Goal: Book appointment/travel/reservation

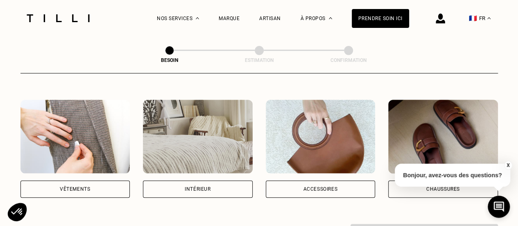
scroll to position [145, 0]
click at [218, 182] on div "Intérieur" at bounding box center [198, 188] width 110 height 17
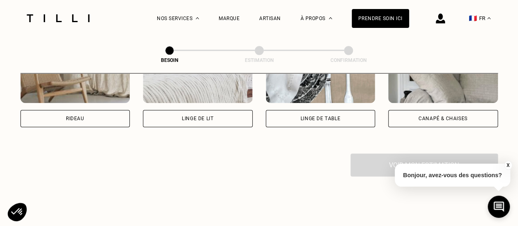
scroll to position [442, 0]
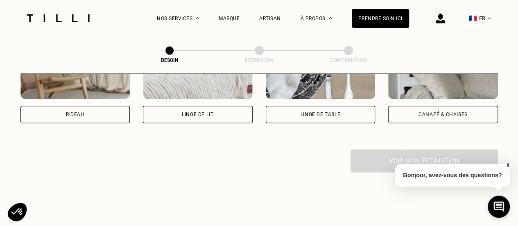
click at [459, 106] on div "Canapé & chaises" at bounding box center [443, 114] width 110 height 17
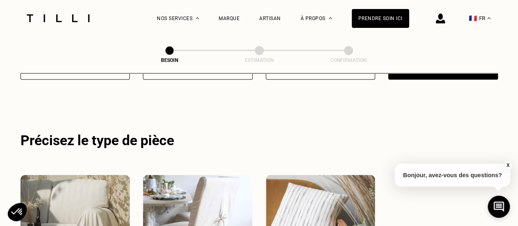
scroll to position [491, 0]
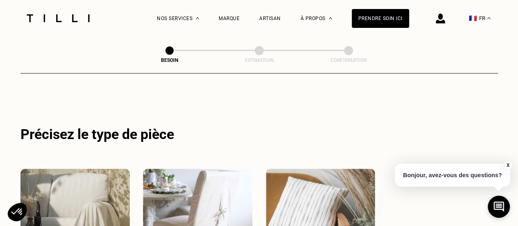
click at [507, 162] on button "X" at bounding box center [508, 165] width 8 height 9
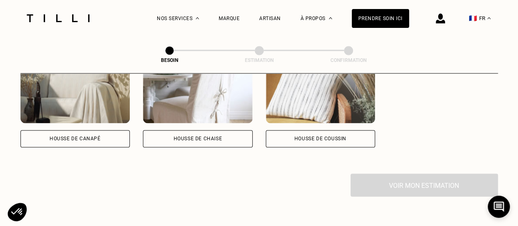
scroll to position [617, 0]
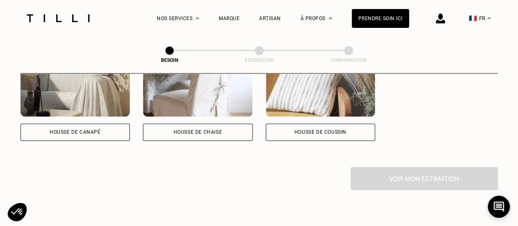
click at [86, 129] on div "Housse de canapé" at bounding box center [75, 131] width 51 height 5
select select "FR"
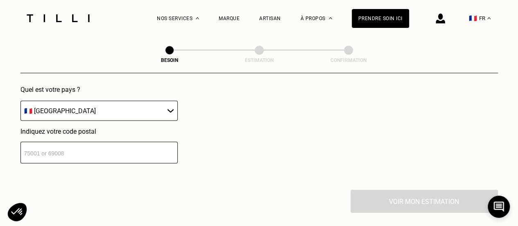
scroll to position [762, 0]
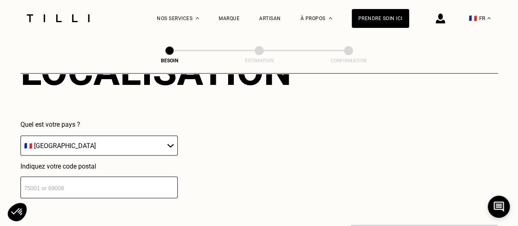
click at [101, 183] on input "number" at bounding box center [98, 187] width 157 height 22
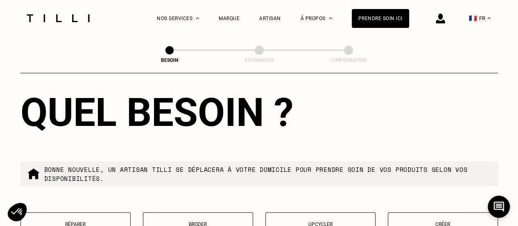
scroll to position [990, 0]
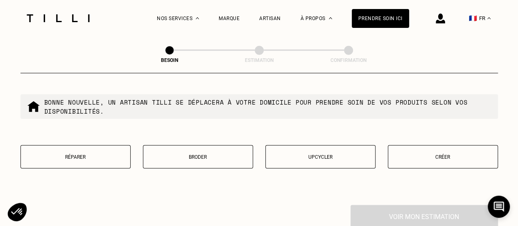
type input "75009"
click at [356, 154] on p "Upcycler" at bounding box center [320, 157] width 101 height 6
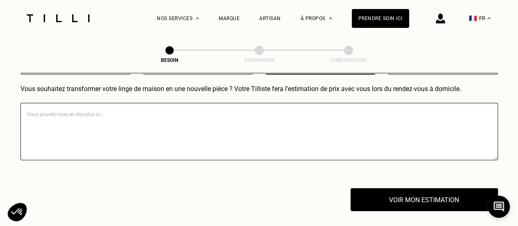
scroll to position [1085, 0]
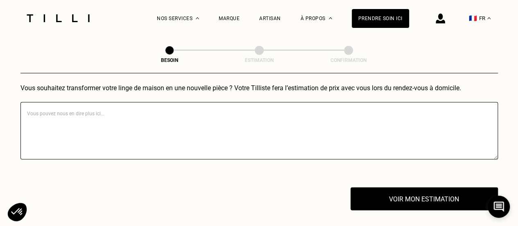
click at [96, 121] on textarea at bounding box center [259, 130] width 478 height 57
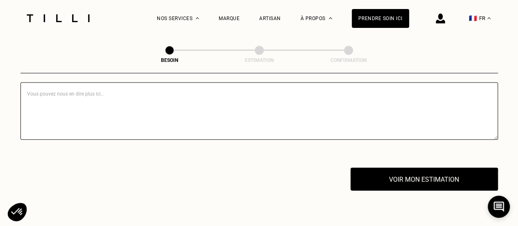
scroll to position [1101, 0]
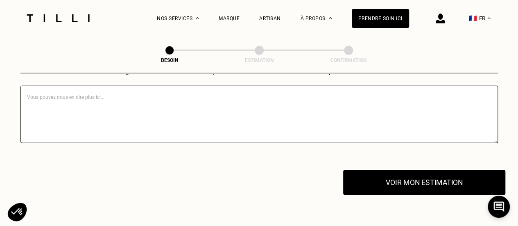
click at [368, 181] on button "Voir mon estimation" at bounding box center [424, 182] width 162 height 25
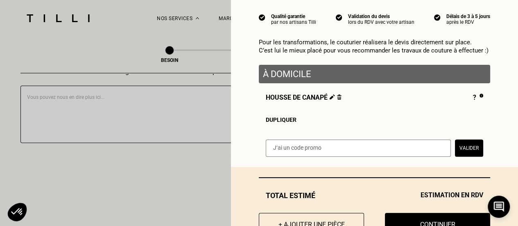
scroll to position [72, 0]
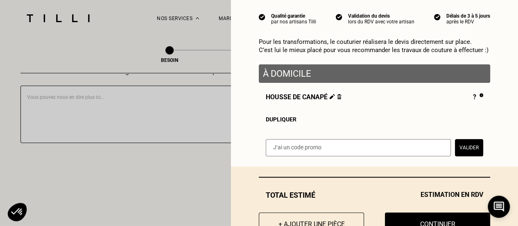
click at [473, 100] on div "?" at bounding box center [478, 97] width 10 height 9
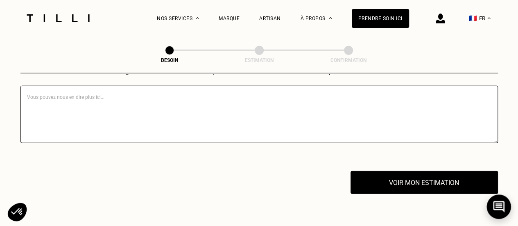
click at [498, 206] on icon at bounding box center [498, 206] width 11 height 11
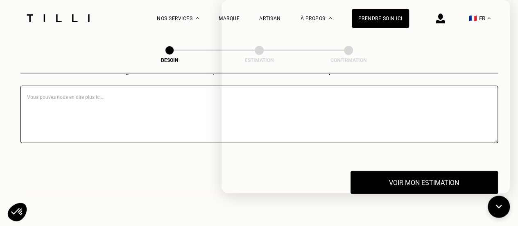
click at [123, 182] on div "Voir mon estimation" at bounding box center [259, 182] width 478 height 23
click at [129, 34] on div "La Méthode Retoucherie Maroquinerie Broderie Cordonnerie Nos prix Nos services …" at bounding box center [259, 18] width 471 height 36
click at [153, 111] on textarea at bounding box center [259, 114] width 478 height 57
click at [490, 213] on button at bounding box center [499, 206] width 24 height 24
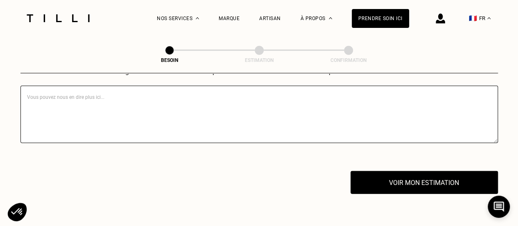
click at [25, 109] on textarea at bounding box center [259, 114] width 478 height 57
drag, startPoint x: 75, startPoint y: 102, endPoint x: 143, endPoint y: 97, distance: 68.1
click at [143, 97] on textarea "Bonjour, Je souhaiterais un jeté de canapé" at bounding box center [259, 114] width 478 height 57
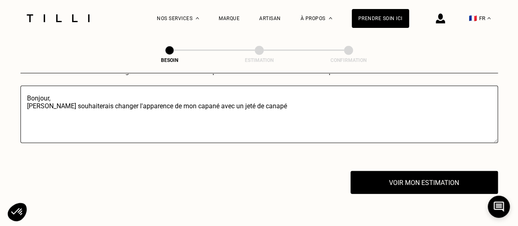
drag, startPoint x: 177, startPoint y: 101, endPoint x: 163, endPoint y: 100, distance: 14.4
click at [163, 100] on textarea "Bonjour, [PERSON_NAME] souhaiterais changer l'apparence de mon capané avec un j…" at bounding box center [259, 114] width 478 height 57
click at [248, 99] on textarea "Bonjour, Je souhaiterais changer l'apparence de mon canapé avec un jeté de cana…" at bounding box center [259, 114] width 478 height 57
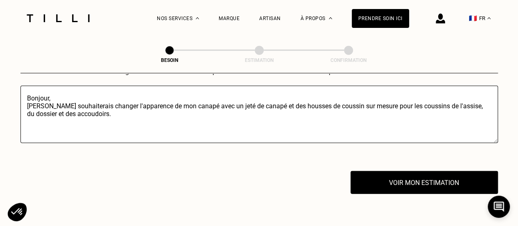
drag, startPoint x: 72, startPoint y: 102, endPoint x: 142, endPoint y: 102, distance: 69.6
click at [142, 102] on textarea "Bonjour, [PERSON_NAME] souhaiterais changer l'apparence de mon canapé avec un j…" at bounding box center [259, 114] width 478 height 57
click at [140, 120] on textarea "Bonjour, [PERSON_NAME] souhaiterais changer l'apparence de mon canapé avec un j…" at bounding box center [259, 114] width 478 height 57
click at [243, 102] on textarea "Bonjour, [PERSON_NAME] souhaiterais changer l'apparence de mon canapé avec un j…" at bounding box center [259, 114] width 478 height 57
click at [245, 102] on textarea "Bonjour, [PERSON_NAME] souhaiterais changer l'apparence de mon canapé avec un j…" at bounding box center [259, 114] width 478 height 57
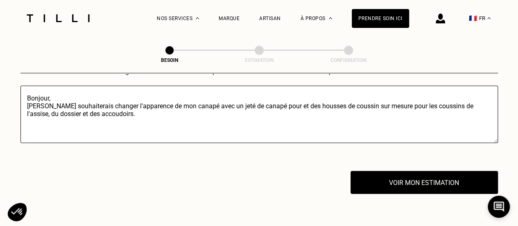
click at [201, 101] on textarea "Bonjour, [PERSON_NAME] souhaiterais changer l'apparence de mon canapé avec un j…" at bounding box center [259, 114] width 478 height 57
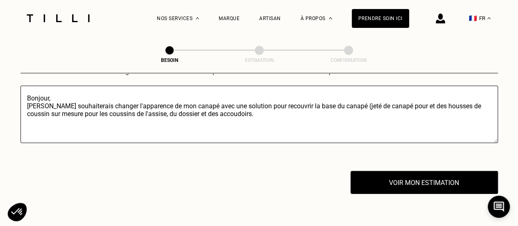
click at [373, 100] on textarea "Bonjour, [PERSON_NAME] souhaiterais changer l'apparence de mon canapé avec une …" at bounding box center [259, 114] width 478 height 57
drag, startPoint x: 394, startPoint y: 101, endPoint x: 381, endPoint y: 102, distance: 13.1
click at [381, 102] on textarea "Bonjour, [PERSON_NAME] souhaiterais changer l'apparence de mon canapé avec une …" at bounding box center [259, 114] width 478 height 57
click at [232, 114] on textarea "Bonjour, [PERSON_NAME] souhaiterais changer l'apparence de mon canapé avec une …" at bounding box center [259, 114] width 478 height 57
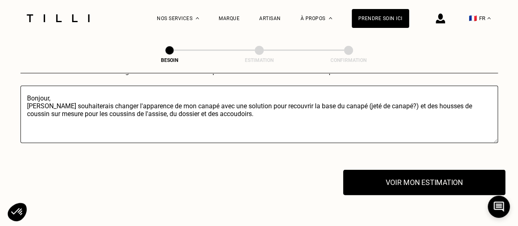
type textarea "Bonjour, [PERSON_NAME] souhaiterais changer l'apparence de mon canapé avec une …"
click at [387, 178] on button "Voir mon estimation" at bounding box center [424, 182] width 162 height 25
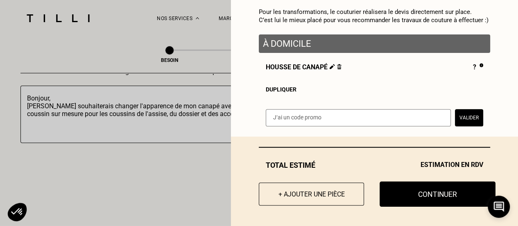
click at [426, 197] on button "Continuer" at bounding box center [438, 193] width 116 height 25
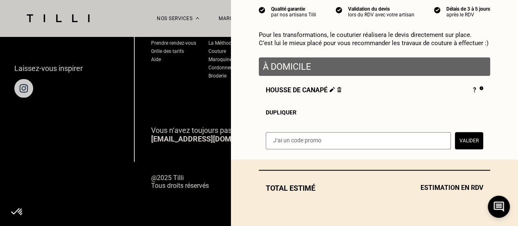
scroll to position [81, 0]
select select "FR"
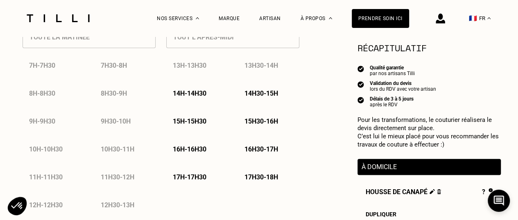
scroll to position [419, 0]
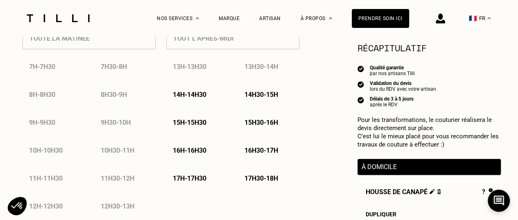
click at [204, 96] on p "14h - 14h30" at bounding box center [190, 95] width 34 height 8
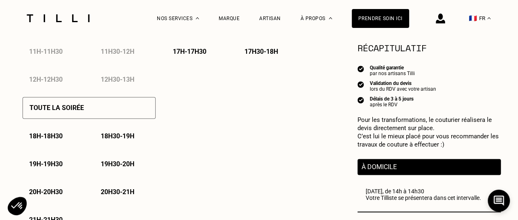
scroll to position [546, 0]
click at [45, 137] on p "18h - 18h30" at bounding box center [46, 135] width 34 height 8
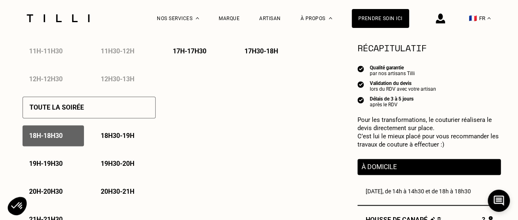
click at [60, 138] on p "18h - 18h30" at bounding box center [46, 135] width 34 height 8
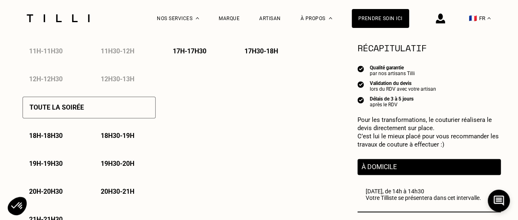
click at [58, 139] on p "18h - 18h30" at bounding box center [46, 135] width 34 height 8
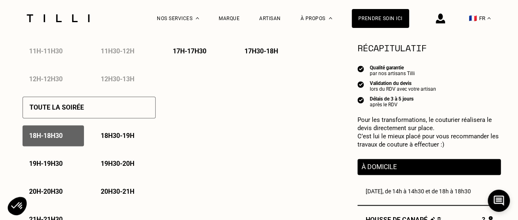
click at [126, 145] on div "18h30 - 19h" at bounding box center [124, 135] width 61 height 21
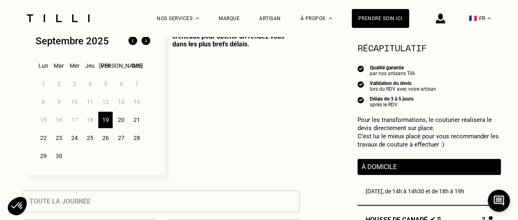
scroll to position [228, 0]
click at [122, 118] on div "20" at bounding box center [121, 119] width 14 height 16
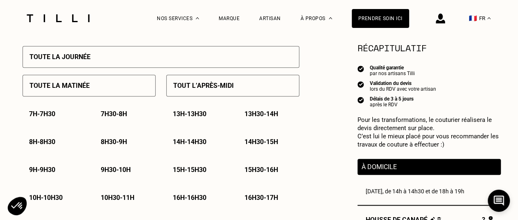
scroll to position [441, 0]
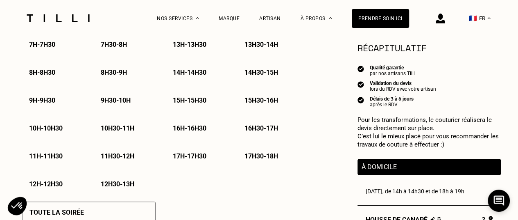
click at [108, 99] on p "9h30 - 10h" at bounding box center [116, 100] width 30 height 8
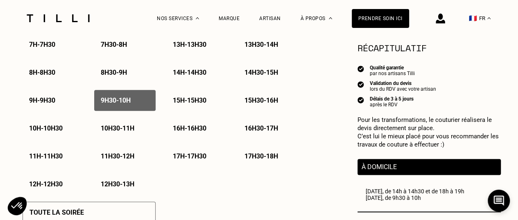
click at [43, 128] on p "10h - 10h30" at bounding box center [46, 128] width 34 height 8
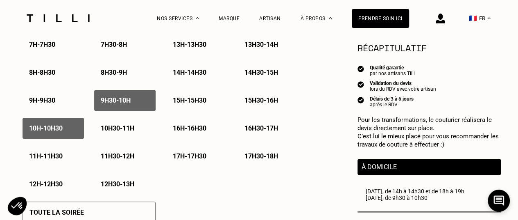
click at [113, 132] on p "10h30 - 11h" at bounding box center [118, 128] width 34 height 8
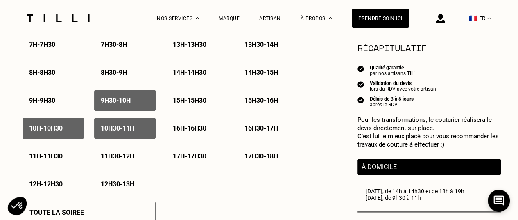
click at [58, 150] on div "11h - 11h30" at bounding box center [53, 155] width 61 height 21
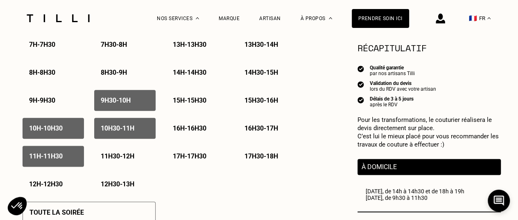
scroll to position [460, 0]
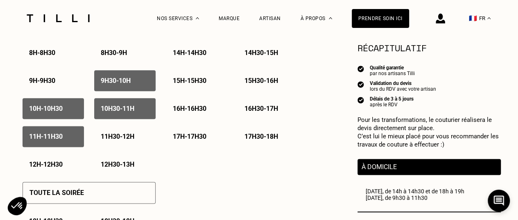
click at [120, 134] on div "11h30 - 12h" at bounding box center [124, 136] width 61 height 21
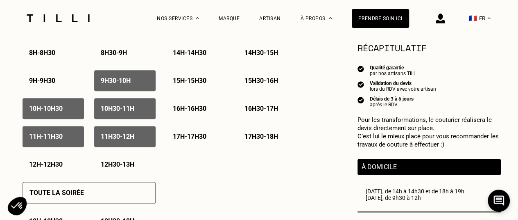
click at [189, 109] on p "16h - 16h30" at bounding box center [190, 108] width 34 height 8
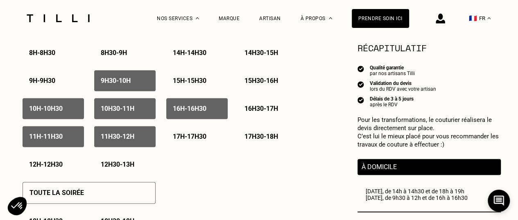
click at [255, 112] on p "16h30 - 17h" at bounding box center [262, 108] width 34 height 8
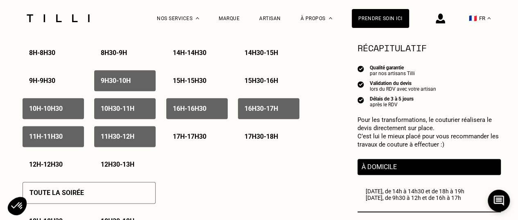
click at [206, 138] on p "17h - 17h30" at bounding box center [190, 136] width 34 height 8
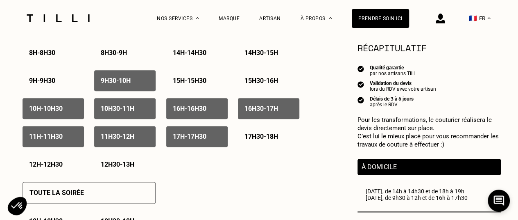
click at [270, 140] on p "17h30 - 18h" at bounding box center [262, 136] width 34 height 8
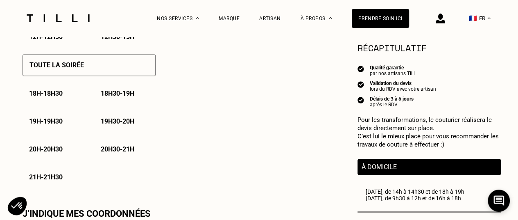
scroll to position [591, 0]
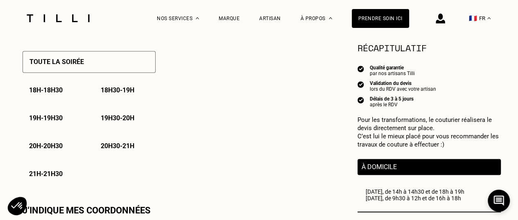
click at [56, 91] on p "18h - 18h30" at bounding box center [46, 90] width 34 height 8
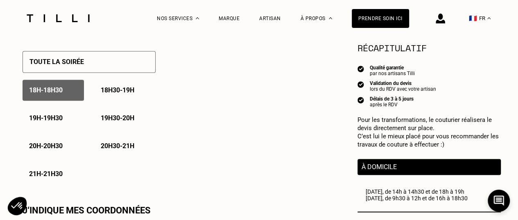
click at [134, 94] on p "18h30 - 19h" at bounding box center [118, 90] width 34 height 8
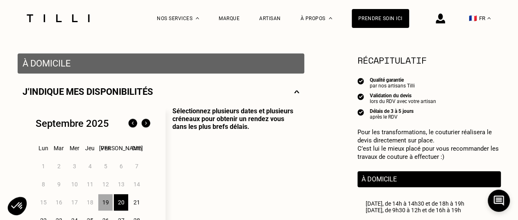
scroll to position [143, 0]
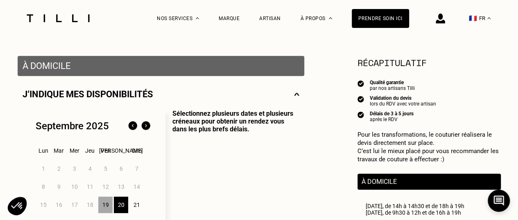
click at [135, 206] on div "21" at bounding box center [136, 204] width 14 height 16
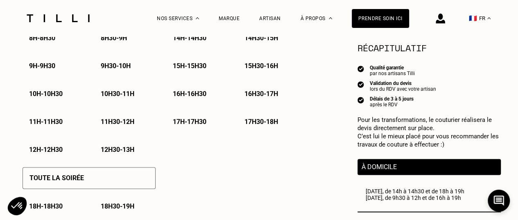
scroll to position [476, 0]
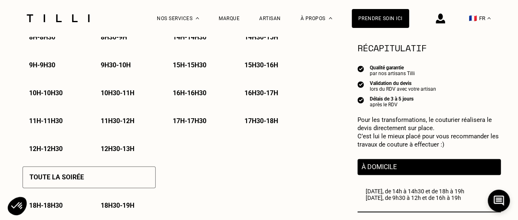
click at [60, 93] on p "10h - 10h30" at bounding box center [46, 93] width 34 height 8
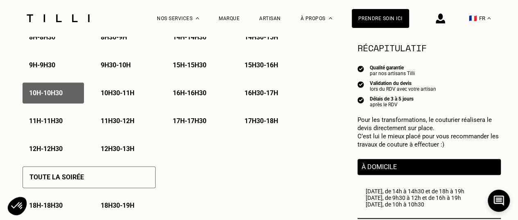
click at [57, 149] on p "12h - 12h30" at bounding box center [46, 149] width 34 height 8
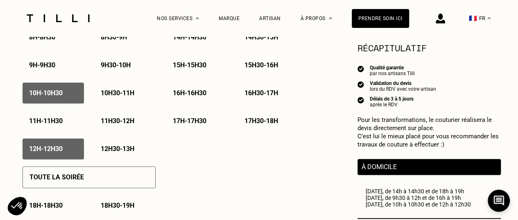
click at [116, 116] on div "11h30 - 12h" at bounding box center [124, 120] width 61 height 21
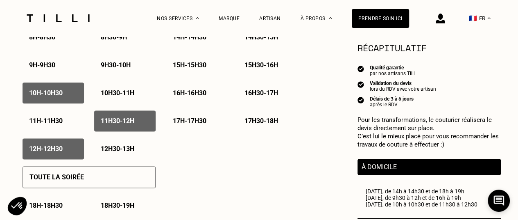
click at [114, 97] on p "10h30 - 11h" at bounding box center [118, 93] width 34 height 8
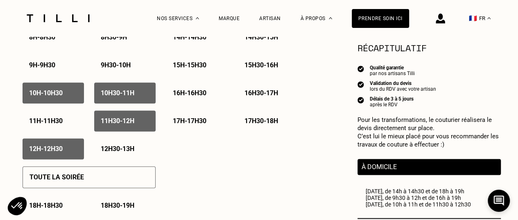
click at [79, 122] on div "11h - 11h30" at bounding box center [53, 120] width 61 height 21
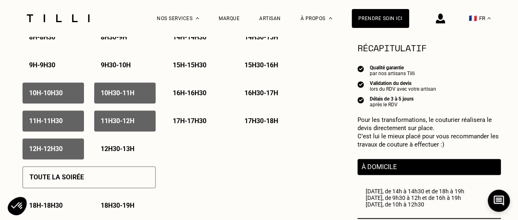
click at [63, 146] on div "12h - 12h30" at bounding box center [53, 148] width 61 height 21
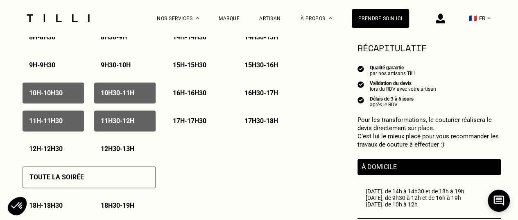
scroll to position [414, 0]
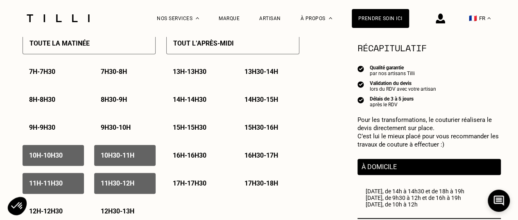
click at [197, 155] on p "16h - 16h30" at bounding box center [190, 155] width 34 height 8
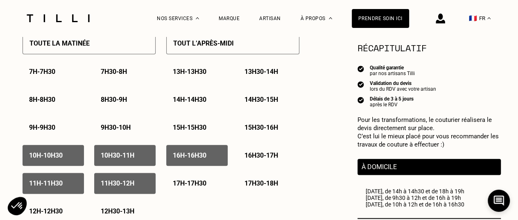
click at [245, 158] on p "16h30 - 17h" at bounding box center [262, 155] width 34 height 8
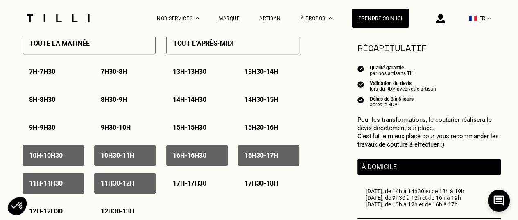
click at [195, 180] on div "17h - 17h30" at bounding box center [196, 182] width 61 height 21
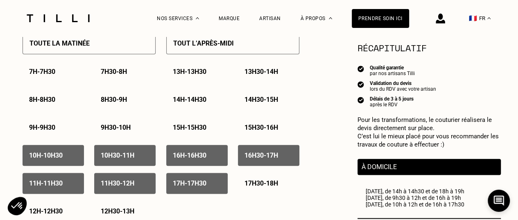
click at [278, 186] on p "17h30 - 18h" at bounding box center [262, 183] width 34 height 8
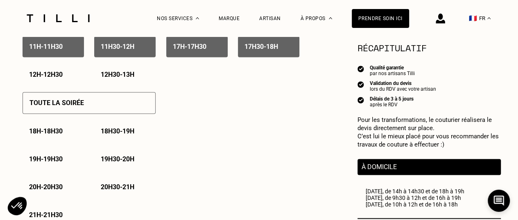
scroll to position [551, 0]
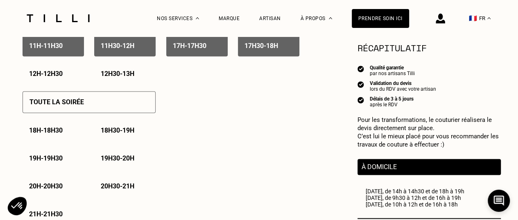
click at [60, 132] on p "18h - 18h30" at bounding box center [46, 130] width 34 height 8
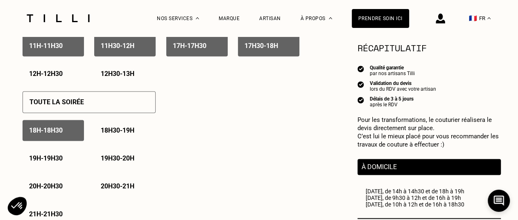
click at [128, 124] on div "18h30 - 19h" at bounding box center [124, 130] width 61 height 21
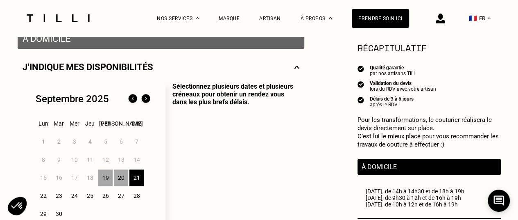
scroll to position [172, 0]
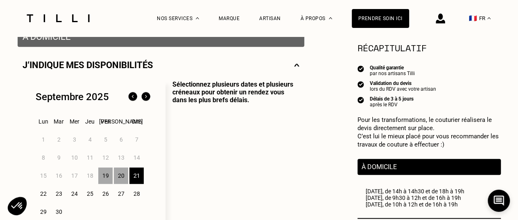
click at [43, 197] on div "22" at bounding box center [43, 193] width 14 height 16
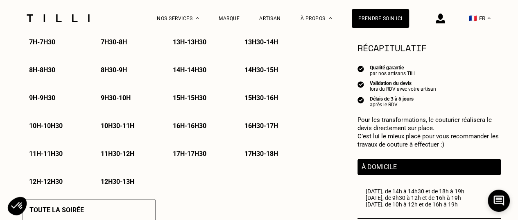
scroll to position [444, 0]
click at [113, 72] on p "8h30 - 9h" at bounding box center [114, 70] width 26 height 8
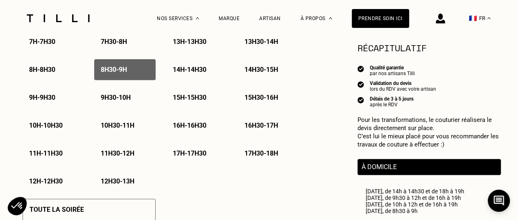
click at [55, 101] on p "9h - 9h30" at bounding box center [42, 97] width 26 height 8
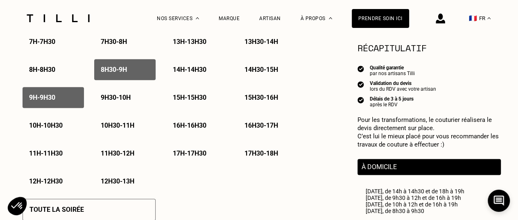
click at [79, 106] on div "9h - 9h30" at bounding box center [53, 97] width 61 height 21
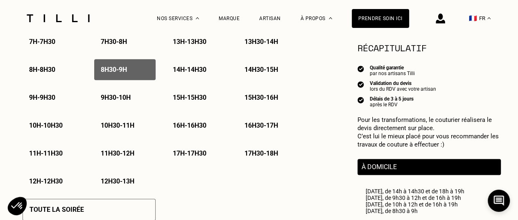
click at [111, 104] on div "9h30 - 10h" at bounding box center [124, 97] width 61 height 21
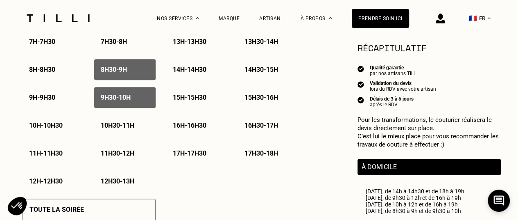
click at [61, 103] on div "9h - 9h30" at bounding box center [53, 97] width 61 height 21
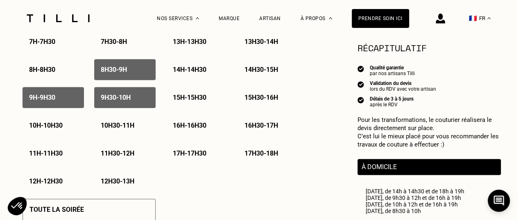
click at [57, 129] on p "10h - 10h30" at bounding box center [46, 125] width 34 height 8
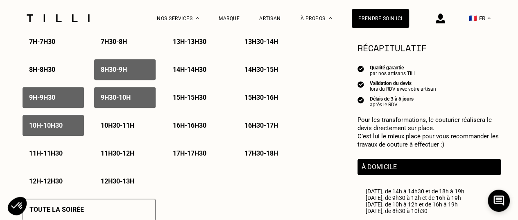
click at [104, 125] on p "10h30 - 11h" at bounding box center [118, 125] width 34 height 8
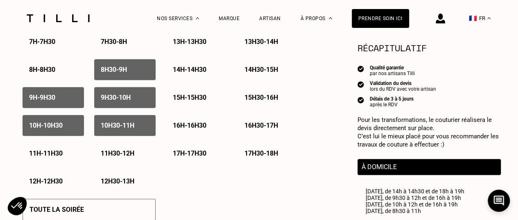
click at [50, 153] on p "11h - 11h30" at bounding box center [46, 153] width 34 height 8
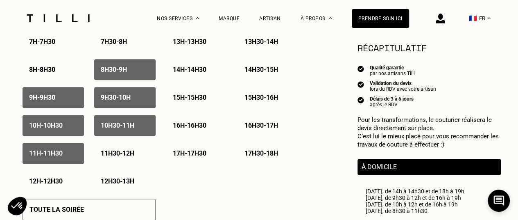
click at [146, 168] on div "7h - 7h30 7h30 - 8h 8h - 8h30 8h30 - 9h 9h - 9h30 9h30 - 10h 10h - 10h30 10h30 …" at bounding box center [89, 111] width 133 height 160
click at [127, 157] on p "11h30 - 12h" at bounding box center [118, 153] width 34 height 8
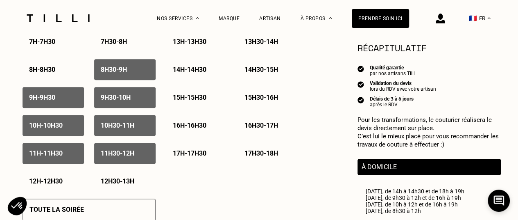
click at [40, 187] on div "12h - 12h30" at bounding box center [53, 180] width 61 height 21
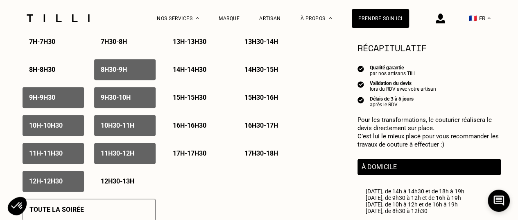
click at [94, 189] on div "12h30 - 13h" at bounding box center [124, 180] width 61 height 21
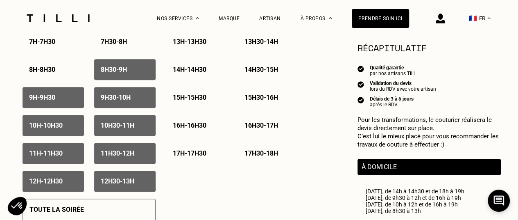
click at [258, 149] on div "17h30 - 18h" at bounding box center [268, 153] width 61 height 21
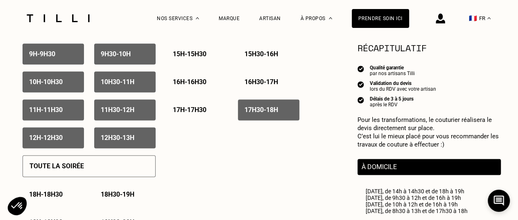
scroll to position [381, 0]
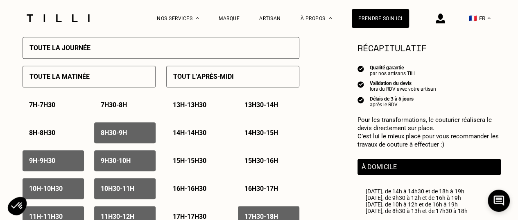
click at [199, 103] on p "13h - 13h30" at bounding box center [190, 105] width 34 height 8
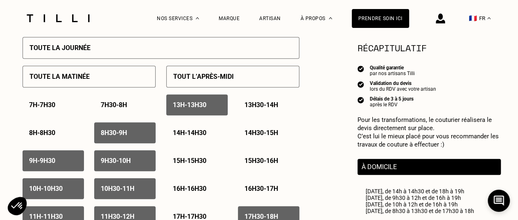
click at [205, 104] on p "13h - 13h30" at bounding box center [190, 105] width 34 height 8
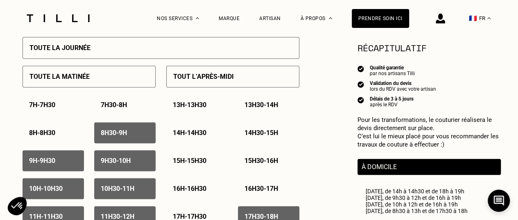
click at [184, 105] on p "13h - 13h30" at bounding box center [190, 105] width 34 height 8
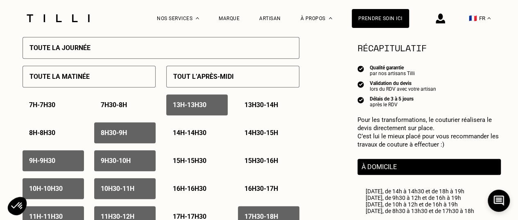
click at [258, 103] on p "13h30 - 14h" at bounding box center [262, 105] width 34 height 8
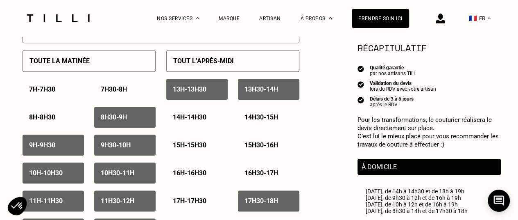
scroll to position [397, 0]
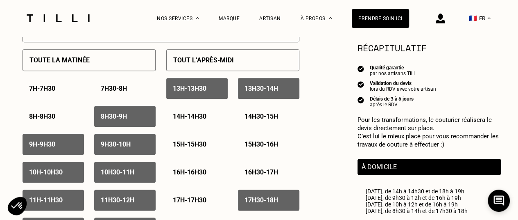
click at [207, 124] on div "14h - 14h30" at bounding box center [196, 116] width 61 height 21
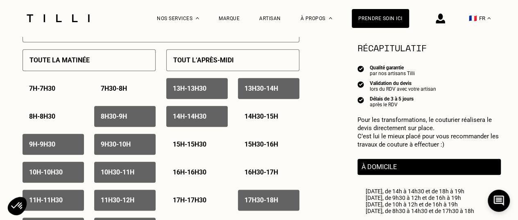
click at [284, 122] on div "14h30 - 15h" at bounding box center [268, 116] width 61 height 21
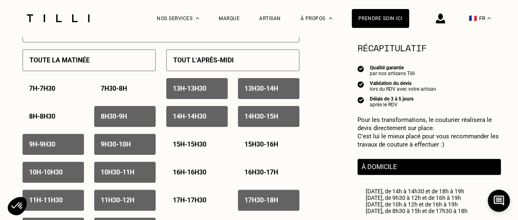
click at [272, 147] on p "15h30 - 16h" at bounding box center [262, 144] width 34 height 8
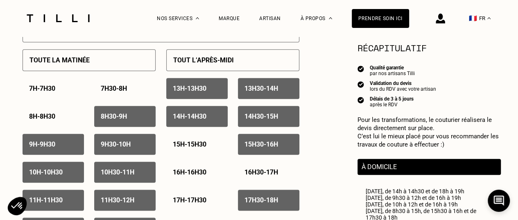
click at [206, 150] on div "15h - 15h30" at bounding box center [196, 144] width 61 height 21
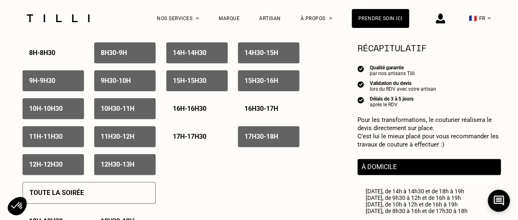
scroll to position [461, 0]
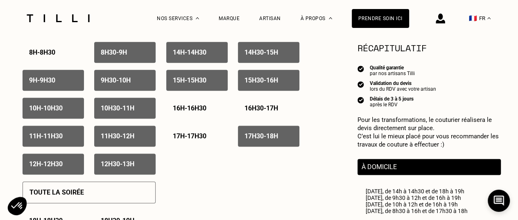
click at [272, 145] on div "17h30 - 18h" at bounding box center [268, 135] width 61 height 21
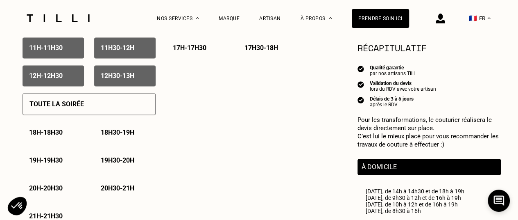
scroll to position [509, 0]
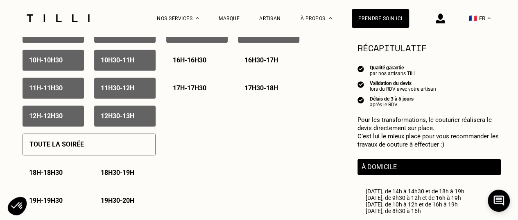
click at [254, 92] on p "17h30 - 18h" at bounding box center [262, 88] width 34 height 8
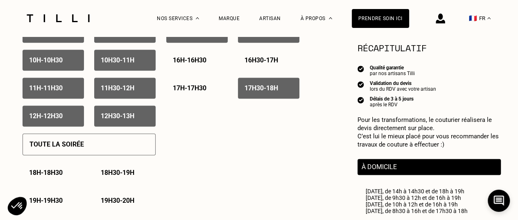
click at [52, 169] on div "18h - 18h30" at bounding box center [53, 172] width 61 height 21
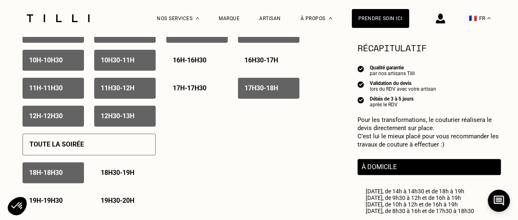
click at [119, 175] on p "18h30 - 19h" at bounding box center [118, 172] width 34 height 8
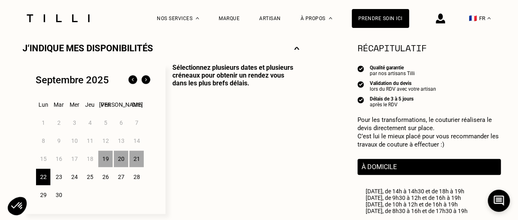
scroll to position [181, 0]
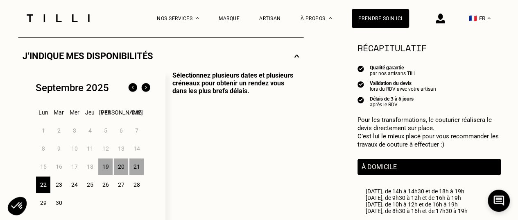
click at [64, 184] on div "23" at bounding box center [59, 184] width 14 height 16
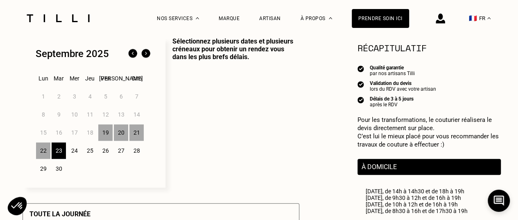
scroll to position [214, 0]
click at [57, 150] on div "23" at bounding box center [59, 151] width 14 height 16
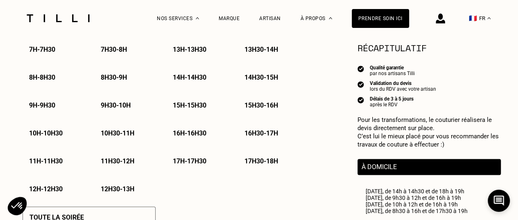
scroll to position [436, 0]
click at [51, 78] on p "8h - 8h30" at bounding box center [42, 77] width 26 height 8
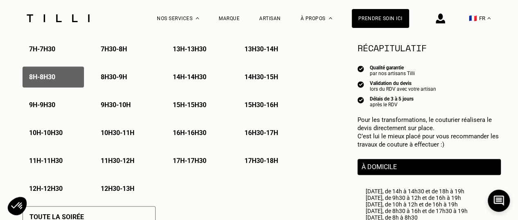
click at [46, 73] on div "8h - 8h30" at bounding box center [53, 76] width 61 height 21
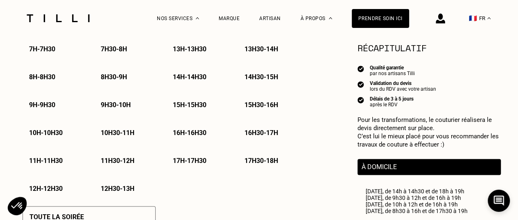
click at [127, 81] on p "8h30 - 9h" at bounding box center [114, 77] width 26 height 8
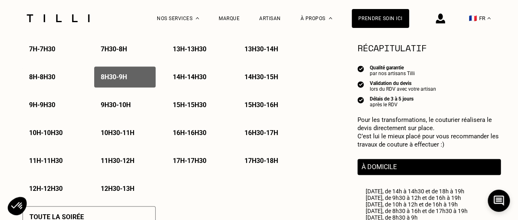
click at [43, 108] on p "9h - 9h30" at bounding box center [42, 105] width 26 height 8
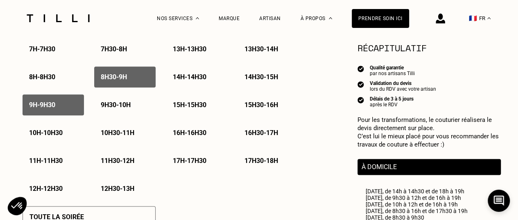
click at [102, 115] on div "9h30 - 10h" at bounding box center [124, 104] width 61 height 21
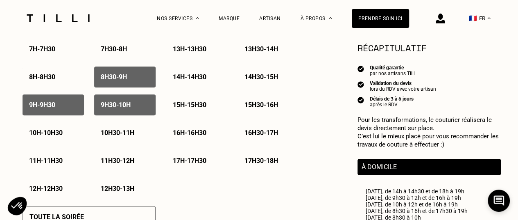
click at [45, 134] on p "10h - 10h30" at bounding box center [46, 133] width 34 height 8
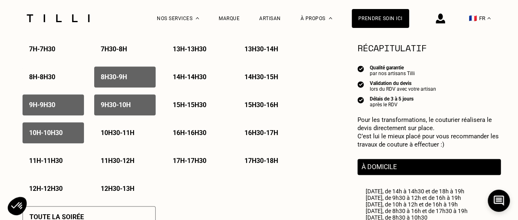
click at [113, 136] on p "10h30 - 11h" at bounding box center [118, 133] width 34 height 8
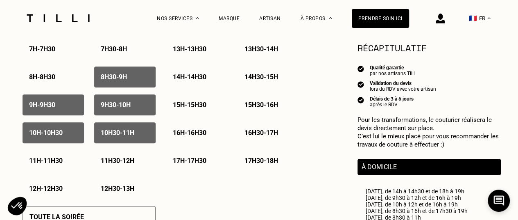
click at [70, 157] on div "11h - 11h30" at bounding box center [53, 160] width 61 height 21
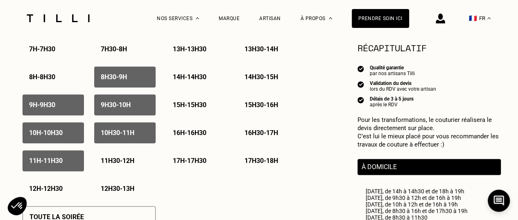
click at [117, 164] on p "11h30 - 12h" at bounding box center [118, 160] width 34 height 8
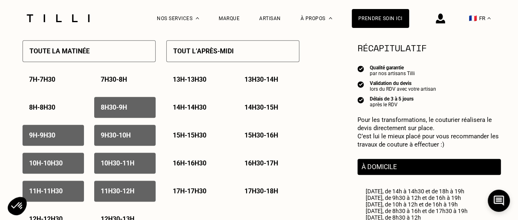
scroll to position [418, 0]
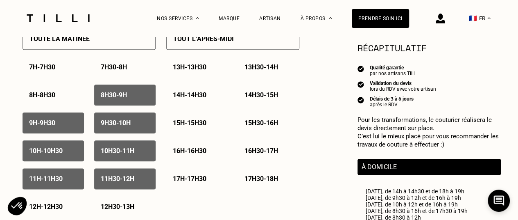
click at [61, 202] on div "12h - 12h30" at bounding box center [53, 206] width 61 height 21
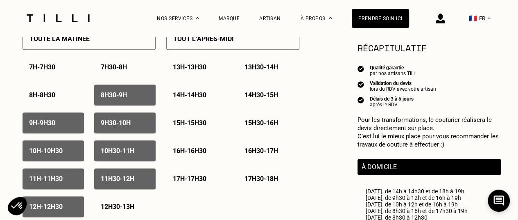
click at [122, 210] on p "12h30 - 13h" at bounding box center [118, 206] width 34 height 8
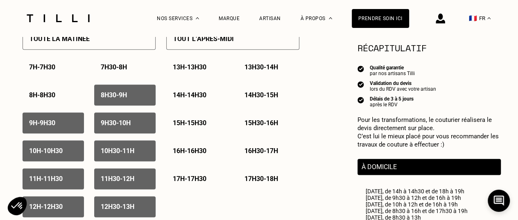
click at [201, 73] on div "13h - 13h30" at bounding box center [196, 67] width 61 height 21
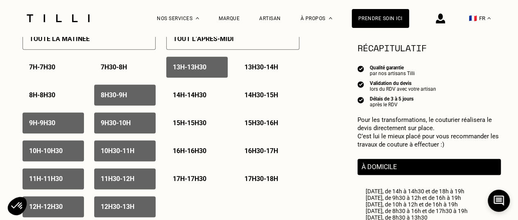
click at [254, 68] on p "13h30 - 14h" at bounding box center [262, 67] width 34 height 8
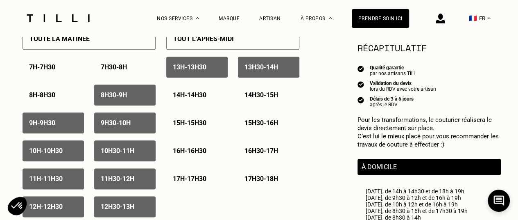
click at [189, 99] on p "14h - 14h30" at bounding box center [190, 95] width 34 height 8
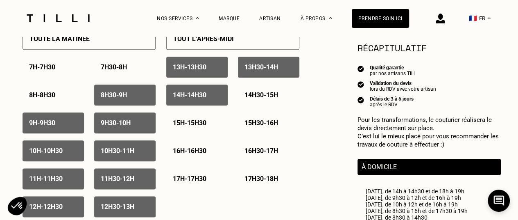
click at [255, 91] on div "14h30 - 15h" at bounding box center [268, 94] width 61 height 21
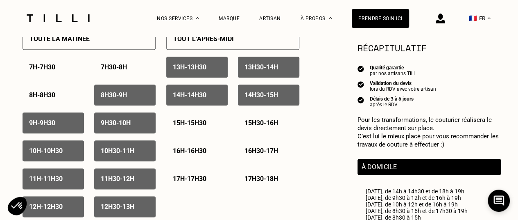
click at [202, 118] on div "15h - 15h30" at bounding box center [196, 122] width 61 height 21
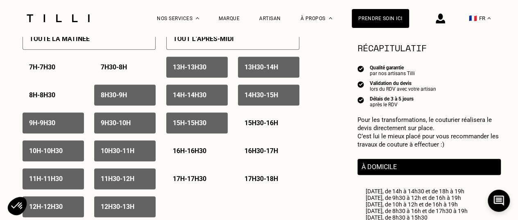
click at [256, 129] on div "15h30 - 16h" at bounding box center [268, 122] width 61 height 21
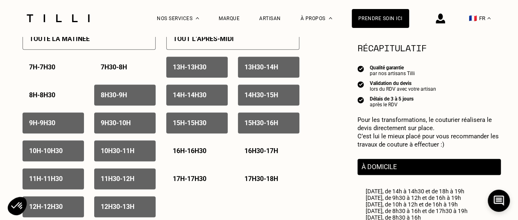
click at [193, 154] on p "16h - 16h30" at bounding box center [190, 151] width 34 height 8
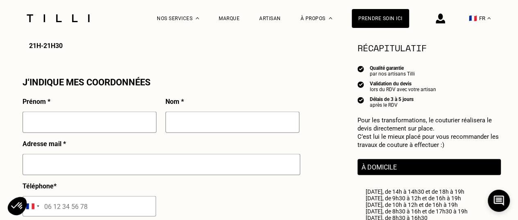
scroll to position [715, 0]
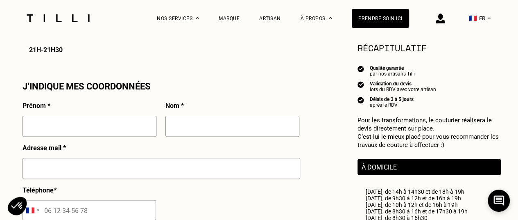
click at [104, 127] on input "text" at bounding box center [90, 125] width 134 height 21
type input "[PERSON_NAME]"
type input "Denyer"
type input "[EMAIL_ADDRESS][PERSON_NAME][DOMAIN_NAME]"
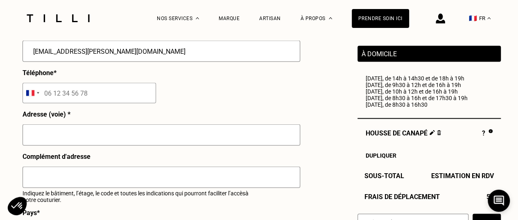
scroll to position [832, 0]
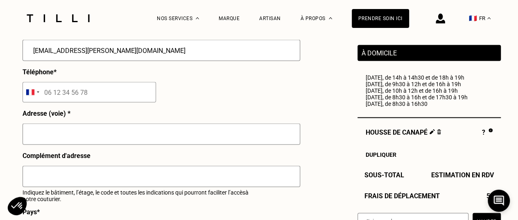
click at [61, 95] on input "tel" at bounding box center [90, 92] width 134 height 20
type input "06 29 13 32 67"
click at [42, 139] on input "text" at bounding box center [162, 133] width 278 height 21
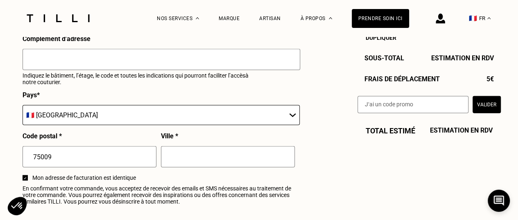
scroll to position [949, 0]
type input "[STREET_ADDRESS]"
click at [92, 64] on input "text" at bounding box center [162, 59] width 278 height 21
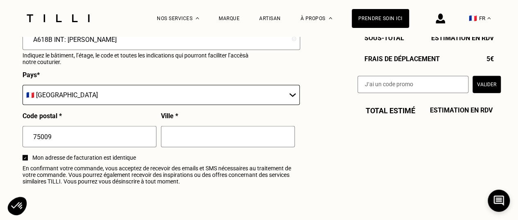
scroll to position [970, 0]
type input "A618B INT: [PERSON_NAME]"
click at [193, 145] on input "text" at bounding box center [228, 135] width 134 height 21
type input "P"
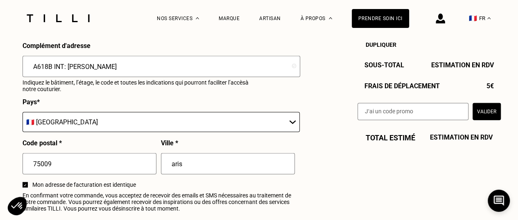
scroll to position [942, 0]
type input "aris"
